Goal: Navigation & Orientation: Find specific page/section

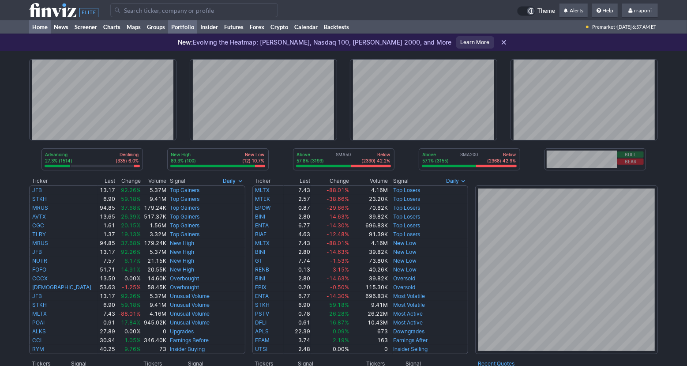
click at [194, 33] on link "Portfolio" at bounding box center [182, 26] width 29 height 13
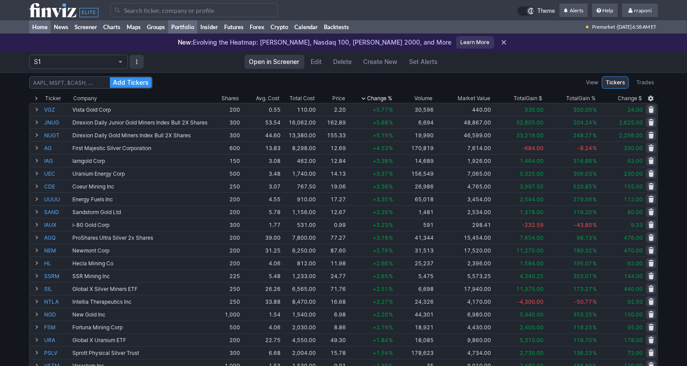
click at [47, 29] on link "Home" at bounding box center [40, 26] width 22 height 13
